Goal: Information Seeking & Learning: Learn about a topic

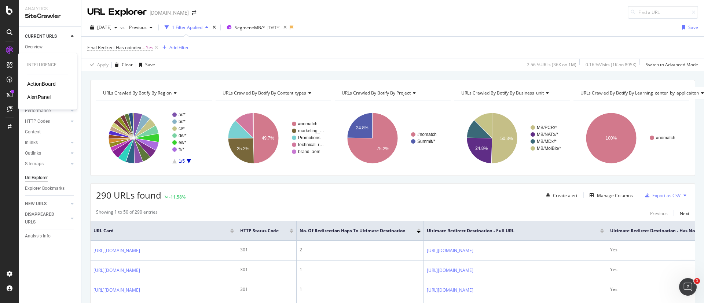
click at [52, 83] on div "ActionBoard" at bounding box center [41, 83] width 29 height 7
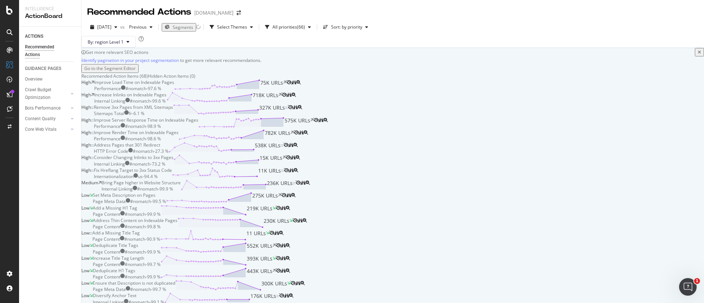
click at [193, 27] on span "Segments" at bounding box center [183, 27] width 21 height 6
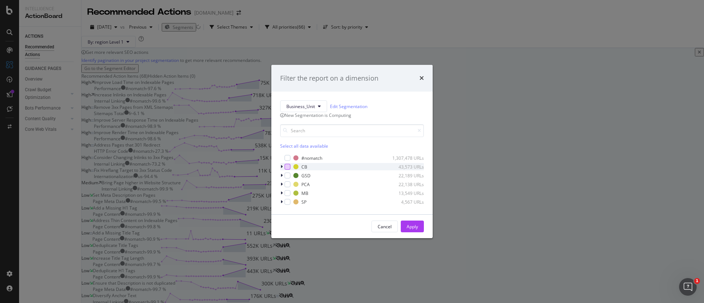
click at [284, 170] on div "modal" at bounding box center [287, 167] width 6 height 6
click at [418, 232] on button "Apply" at bounding box center [412, 227] width 23 height 12
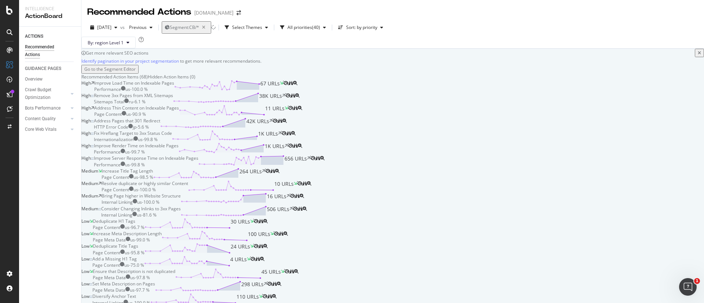
scroll to position [110, 0]
click at [179, 105] on div "Address Thin Content on Indexable Pages" at bounding box center [136, 108] width 85 height 6
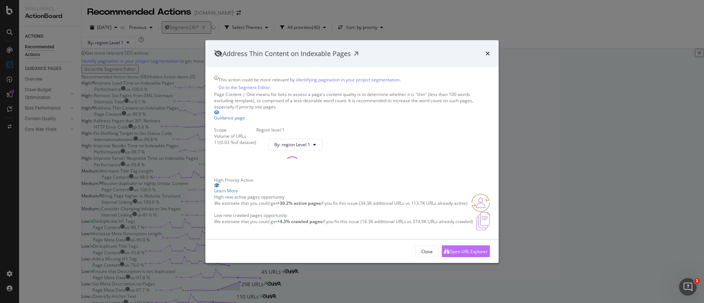
click at [460, 254] on div "Open URL Explorer" at bounding box center [468, 251] width 38 height 6
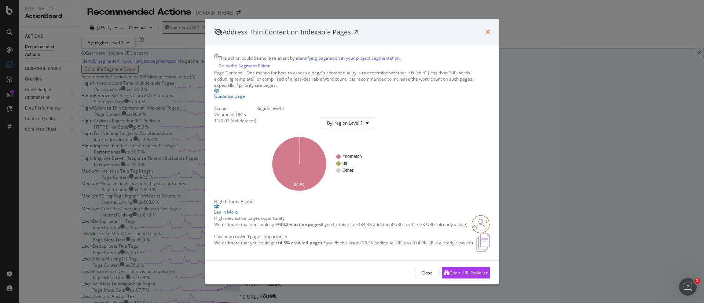
click at [488, 29] on icon "times" at bounding box center [487, 32] width 4 height 6
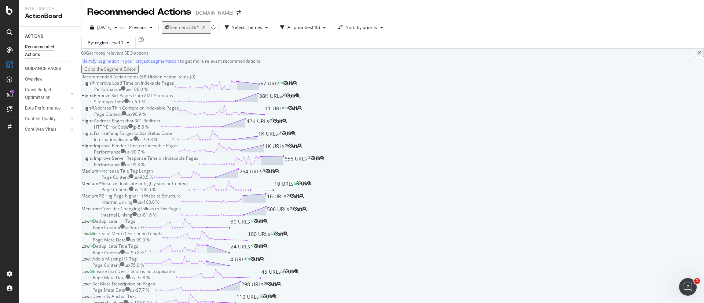
scroll to position [55, 0]
click at [173, 99] on div "Remove 3xx Pages from XML Sitemaps" at bounding box center [133, 95] width 79 height 6
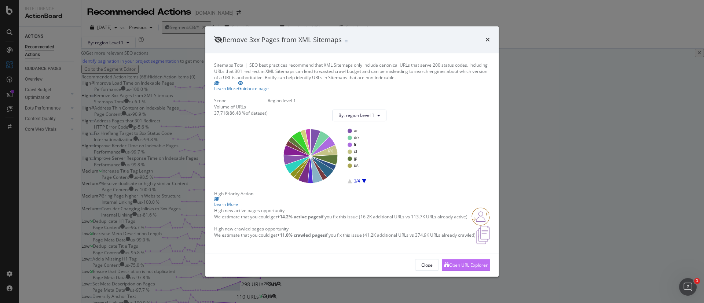
click at [451, 268] on div "Open URL Explorer" at bounding box center [468, 265] width 38 height 6
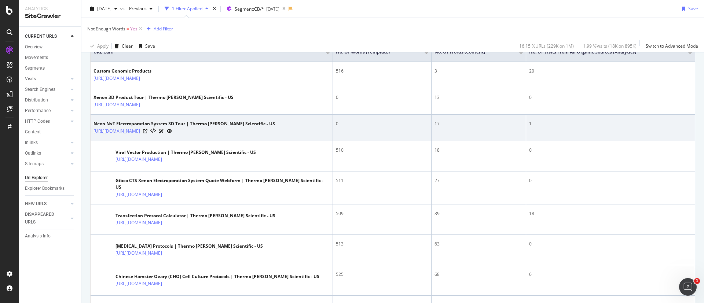
scroll to position [165, 0]
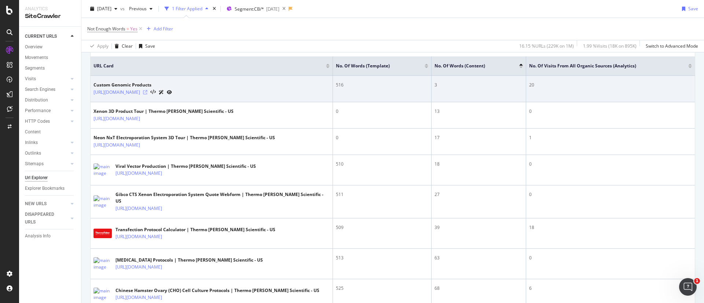
click at [147, 93] on icon at bounding box center [145, 92] width 4 height 4
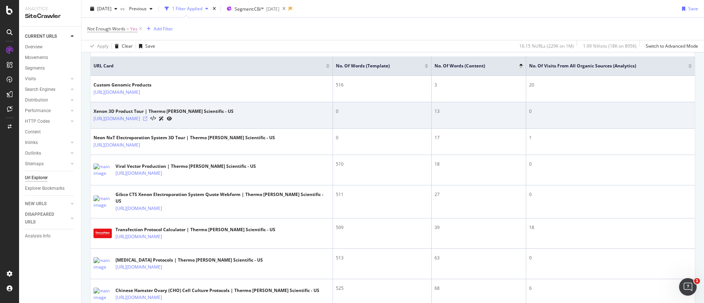
click at [147, 119] on icon at bounding box center [145, 119] width 4 height 4
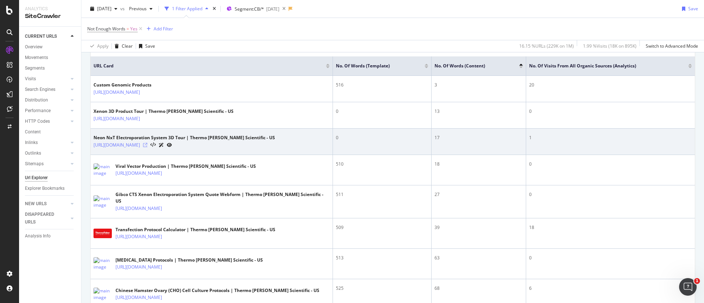
click at [147, 144] on icon at bounding box center [145, 145] width 4 height 4
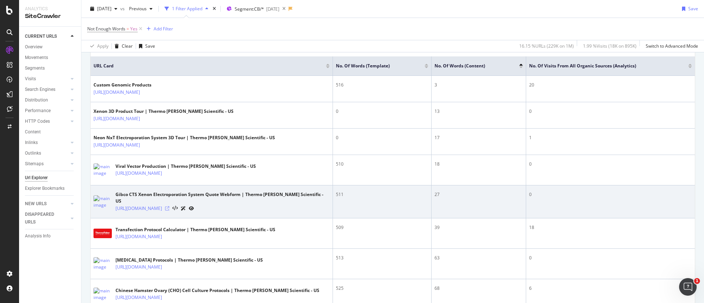
click at [169, 208] on icon at bounding box center [167, 208] width 4 height 4
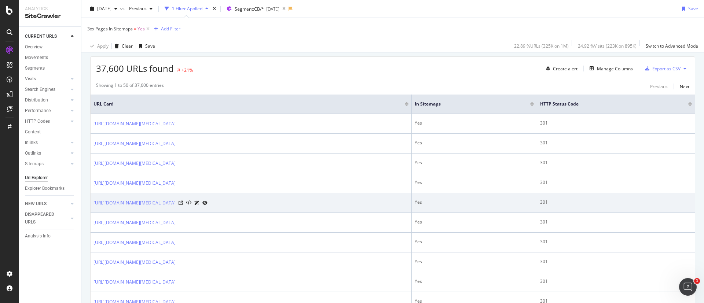
scroll to position [110, 0]
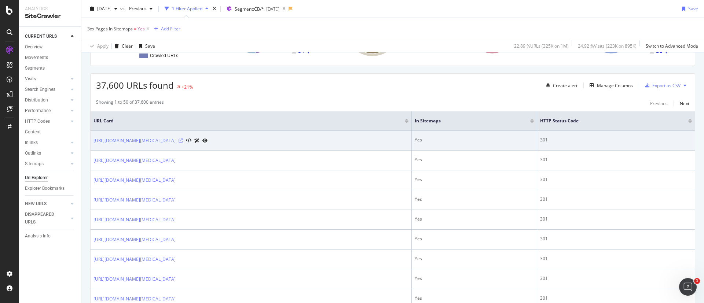
click at [183, 139] on icon at bounding box center [180, 141] width 4 height 4
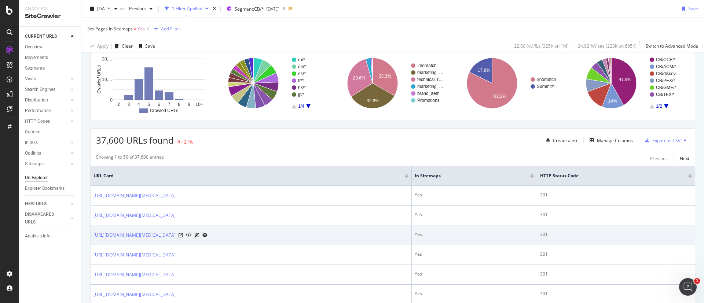
scroll to position [165, 0]
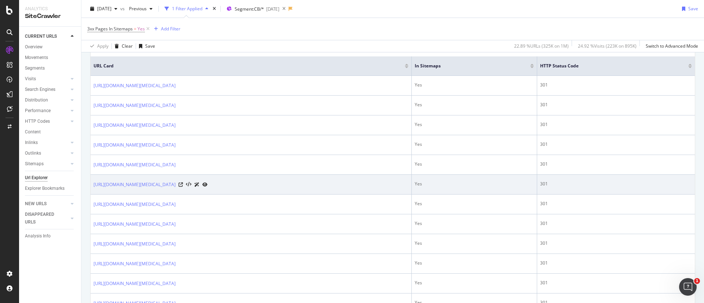
click at [207, 185] on div at bounding box center [192, 185] width 29 height 8
click at [183, 186] on icon at bounding box center [180, 185] width 4 height 4
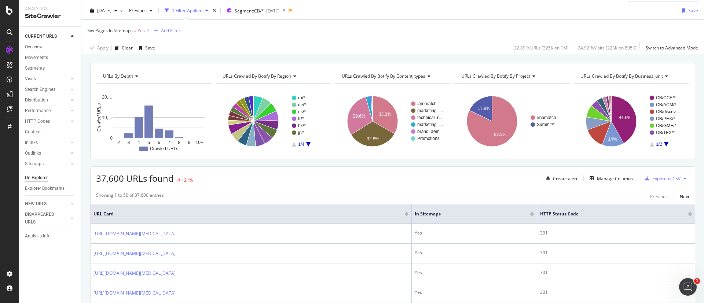
scroll to position [0, 0]
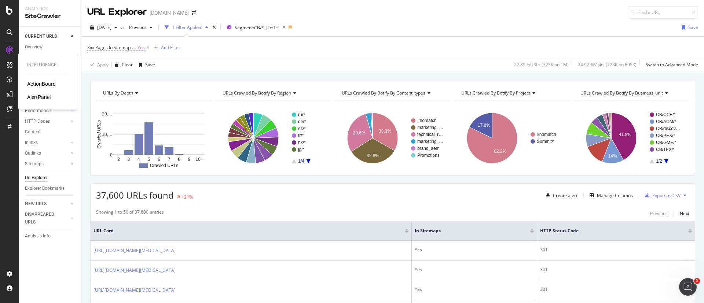
click at [33, 81] on div "ActionBoard" at bounding box center [41, 83] width 29 height 7
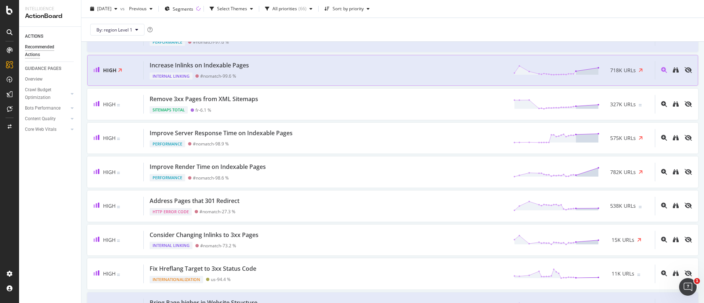
scroll to position [55, 0]
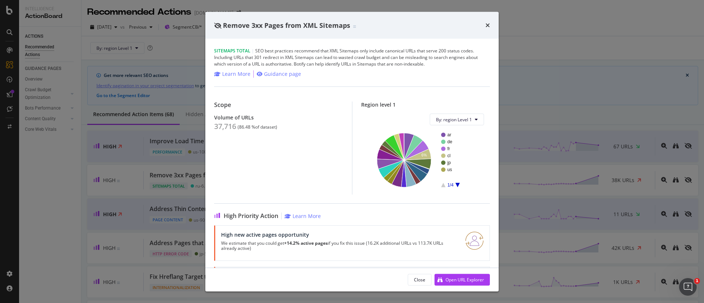
scroll to position [55, 0]
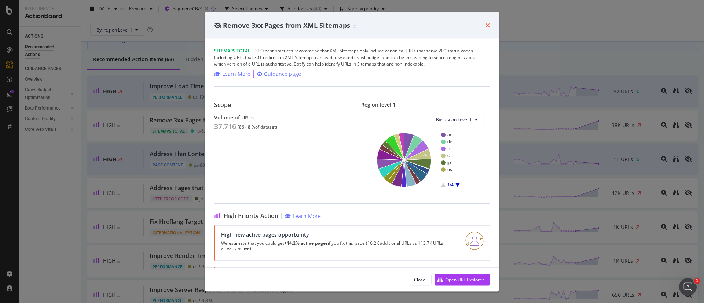
click at [488, 26] on icon "times" at bounding box center [487, 25] width 4 height 6
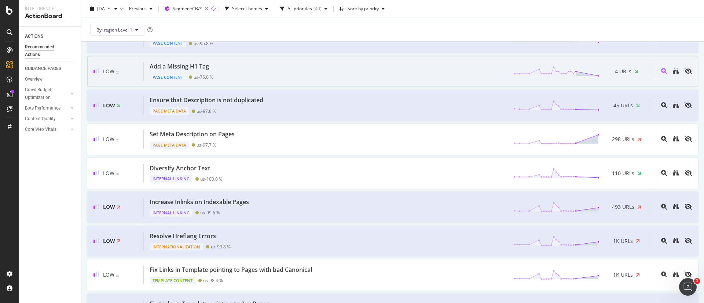
scroll to position [605, 0]
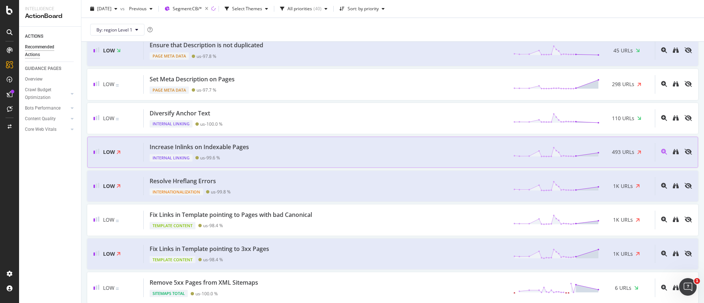
click at [309, 143] on div "Increase Inlinks on Indexable Pages Internal Linking us - 99.6 % 493 URLs" at bounding box center [399, 152] width 511 height 19
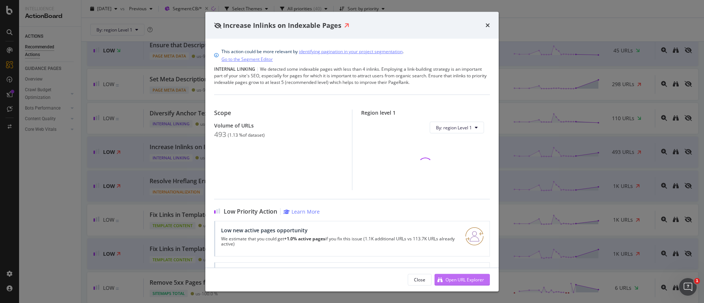
click at [446, 276] on div "Open URL Explorer" at bounding box center [464, 279] width 38 height 6
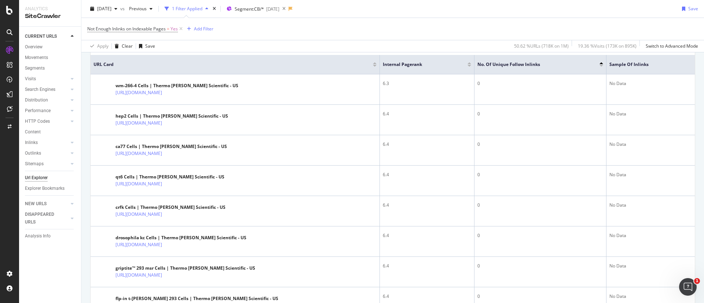
scroll to position [189, 0]
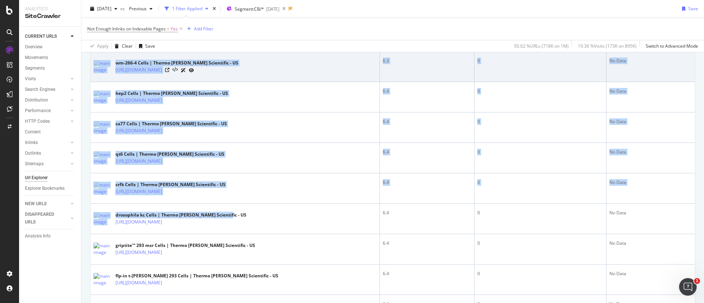
drag, startPoint x: 362, startPoint y: 217, endPoint x: 106, endPoint y: 76, distance: 292.1
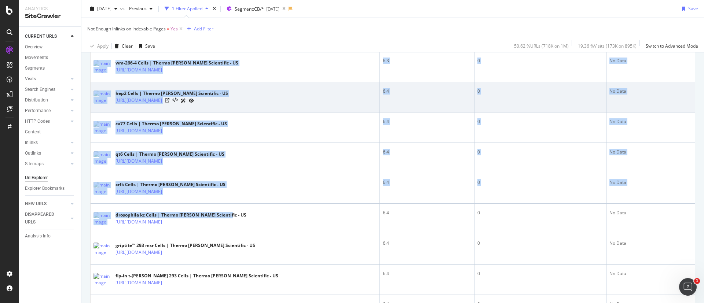
scroll to position [134, 0]
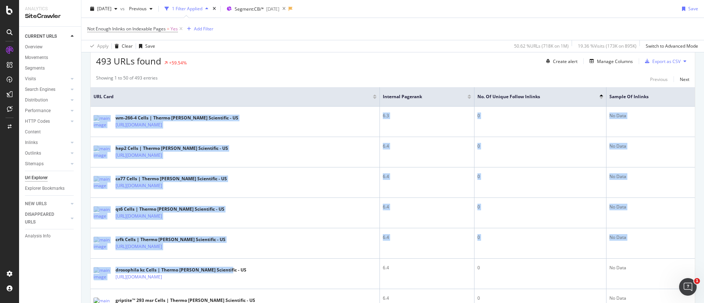
copy tbody "wm-266-4 Cells | Thermo [PERSON_NAME] Scientific - US [URL][DOMAIN_NAME] 6.3 0 …"
